Goal: Task Accomplishment & Management: Use online tool/utility

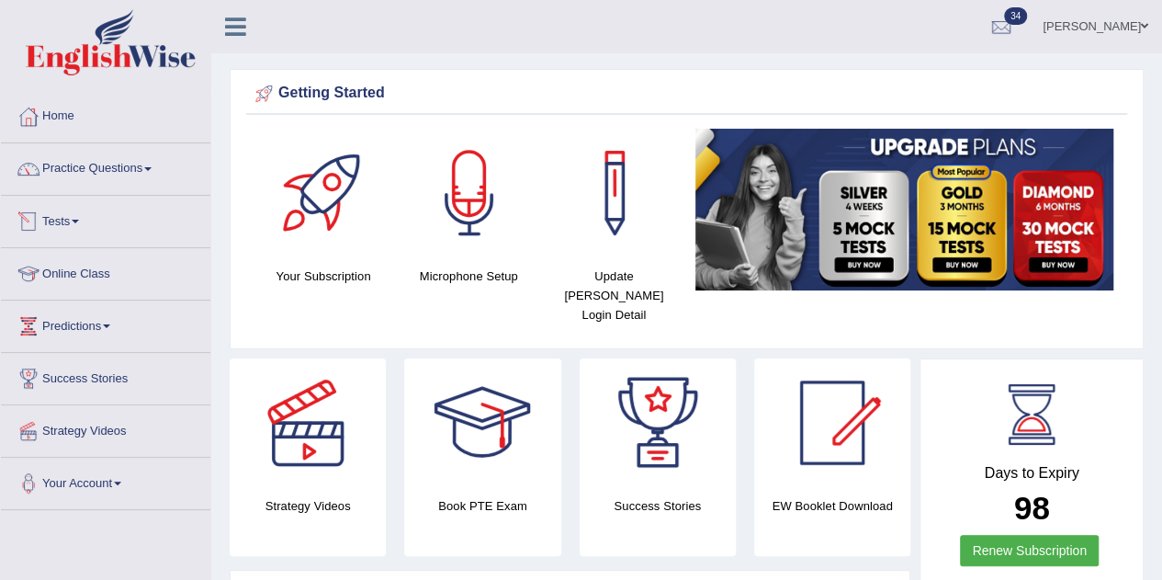
click at [77, 225] on link "Tests" at bounding box center [106, 219] width 210 height 46
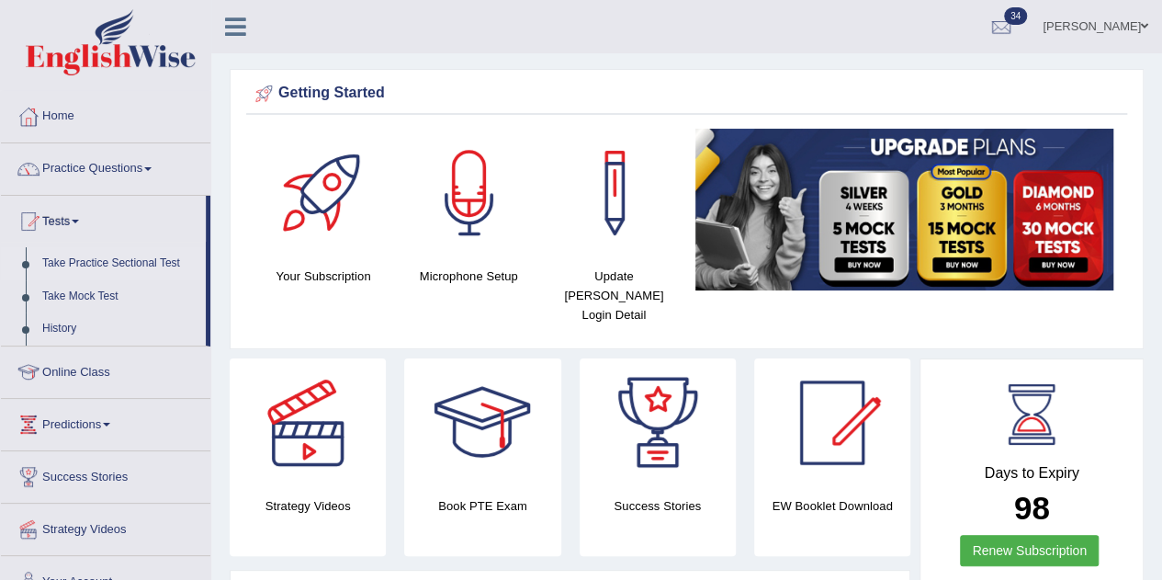
click at [88, 248] on link "Take Practice Sectional Test" at bounding box center [120, 263] width 172 height 33
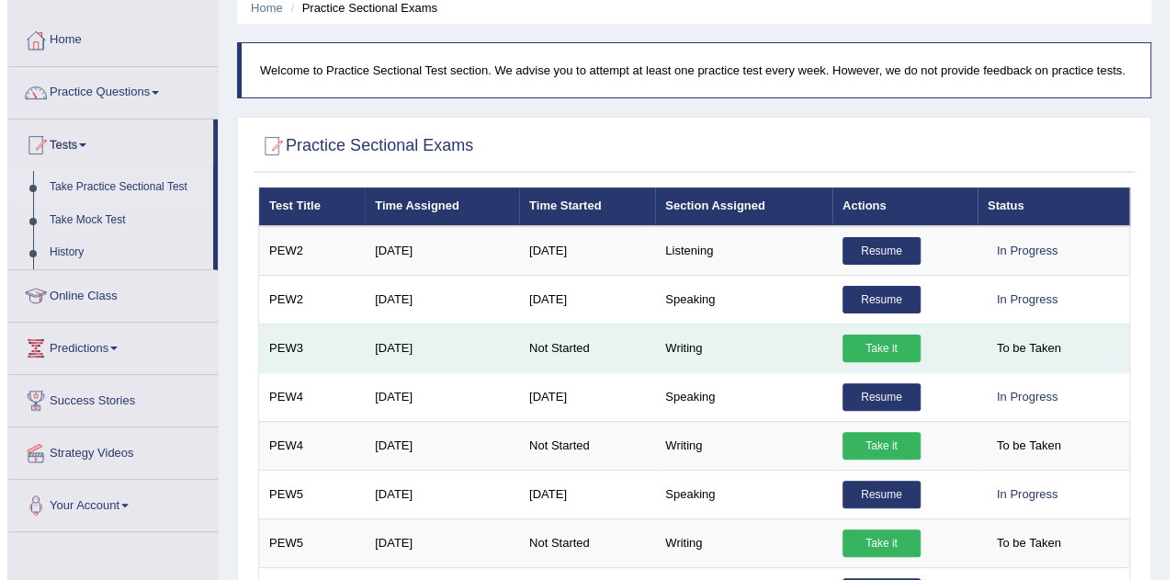
scroll to position [77, 0]
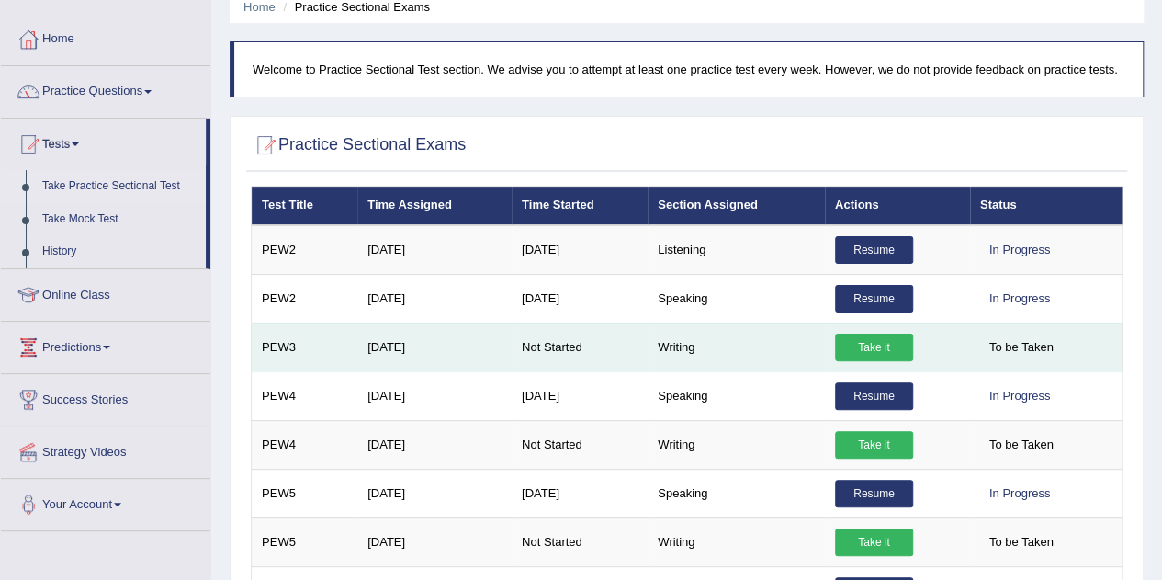
click at [875, 350] on link "Take it" at bounding box center [874, 348] width 78 height 28
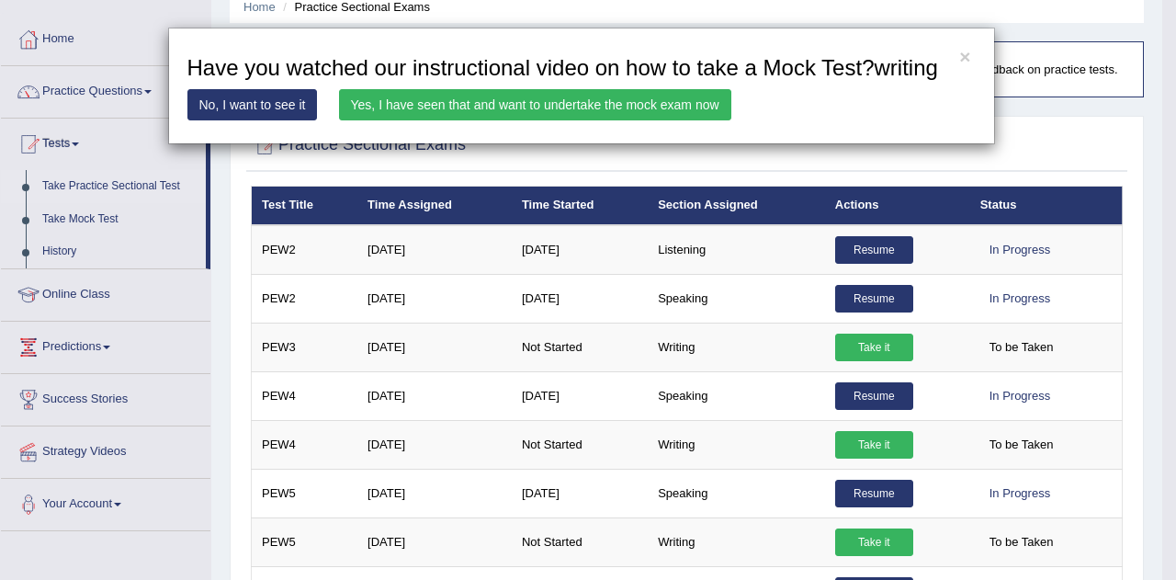
click at [426, 100] on link "Yes, I have seen that and want to undertake the mock exam now" at bounding box center [535, 104] width 392 height 31
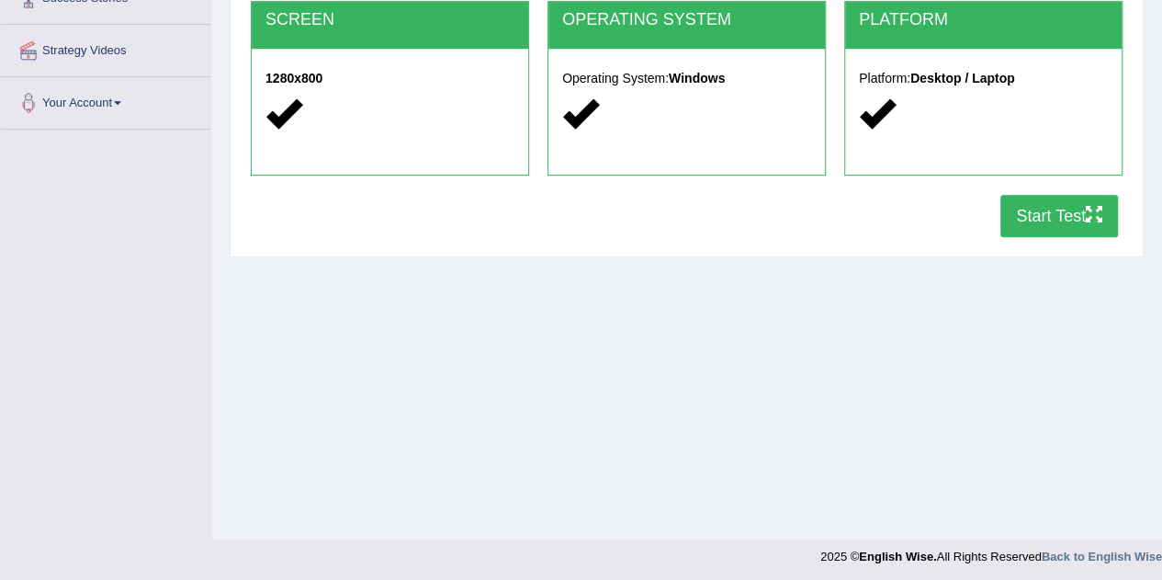
scroll to position [384, 0]
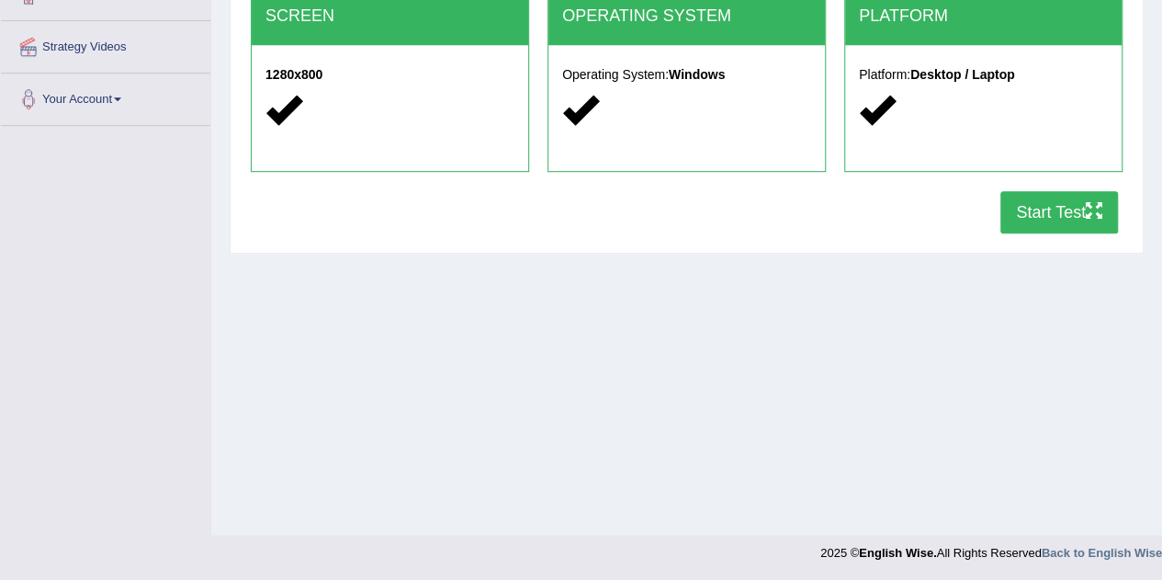
click at [1027, 221] on button "Start Test" at bounding box center [1060, 212] width 118 height 42
